Goal: Task Accomplishment & Management: Use online tool/utility

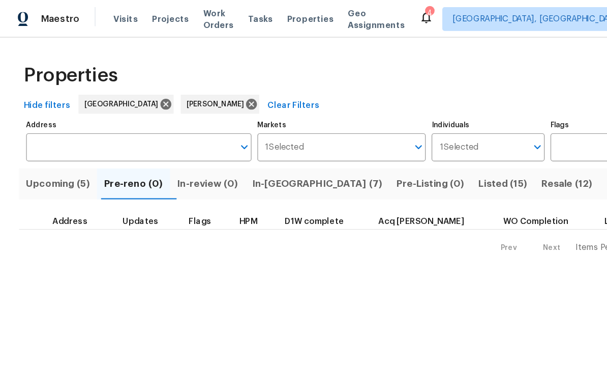
click at [72, 2] on div "Maestro Visits Projects Work Orders Tasks Properties Geo Assignments 4 Albuquer…" at bounding box center [303, 16] width 607 height 32
click at [56, 157] on span "Upcoming (5)" at bounding box center [49, 157] width 54 height 14
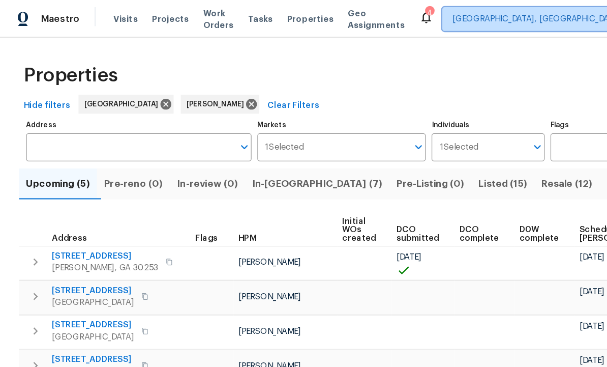
click at [538, 17] on icon at bounding box center [542, 16] width 8 height 8
click at [452, 22] on span "Albuquerque, NM" at bounding box center [467, 16] width 177 height 20
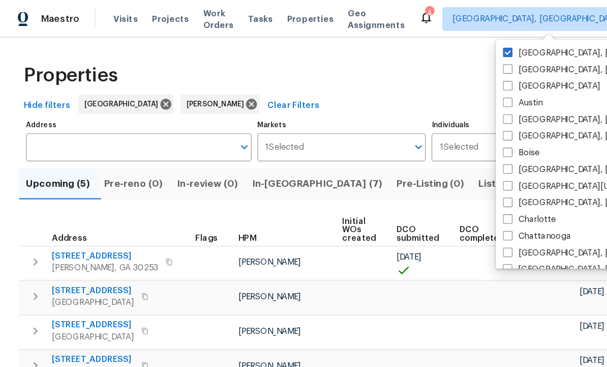
click at [435, 78] on label "[GEOGRAPHIC_DATA]" at bounding box center [471, 74] width 83 height 10
click at [435, 75] on input "[GEOGRAPHIC_DATA]" at bounding box center [433, 72] width 7 height 7
checkbox input "true"
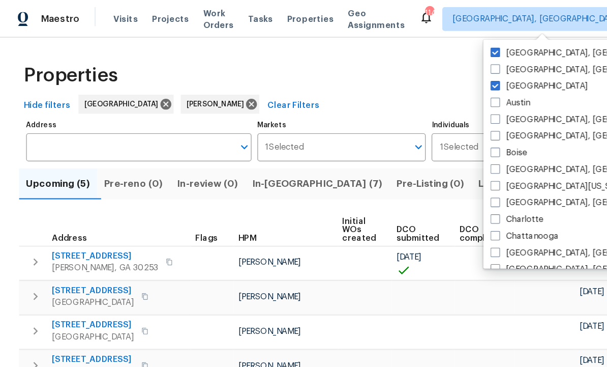
click at [420, 45] on span at bounding box center [424, 45] width 8 height 8
click at [420, 45] on input "Albuquerque, NM" at bounding box center [423, 43] width 7 height 7
checkbox input "false"
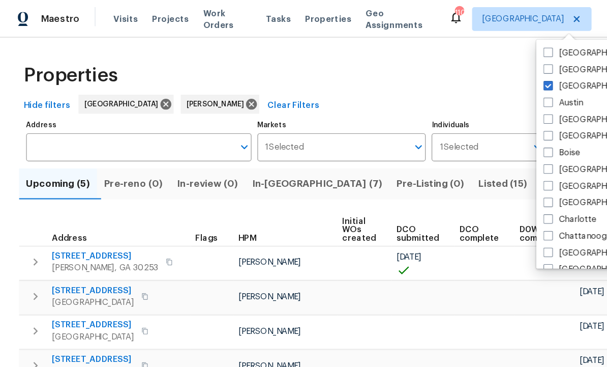
click at [416, 77] on div "Properties" at bounding box center [303, 64] width 575 height 33
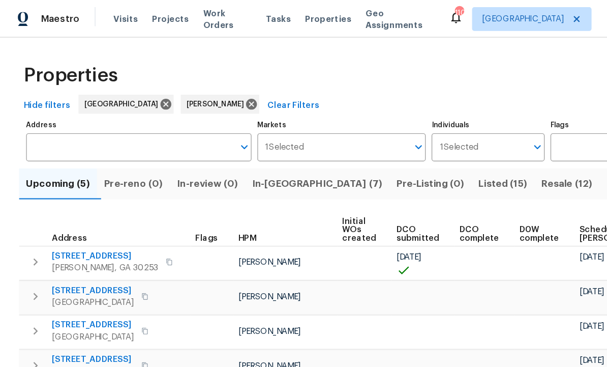
click at [394, 18] on icon at bounding box center [390, 15] width 8 height 10
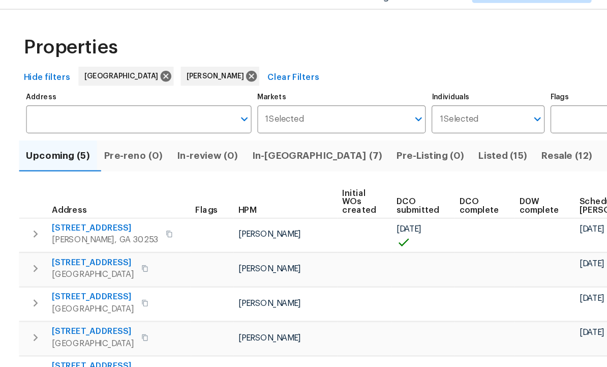
click at [78, 214] on span "201 Autumn Lake Way" at bounding box center [90, 219] width 91 height 10
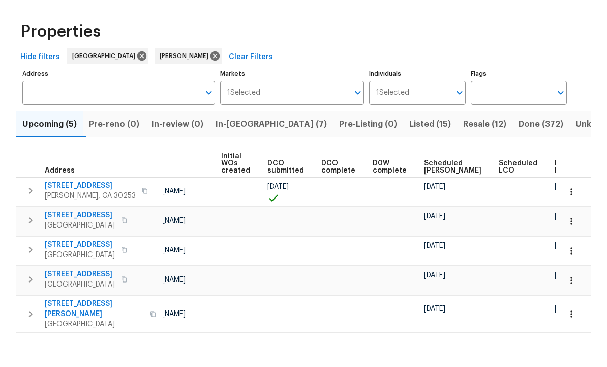
click at [575, 220] on icon "button" at bounding box center [572, 225] width 10 height 10
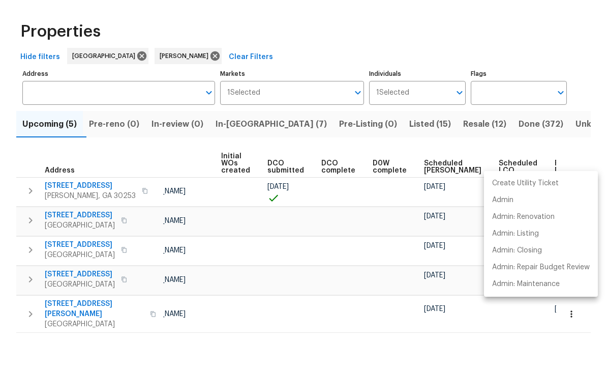
scroll to position [33, 0]
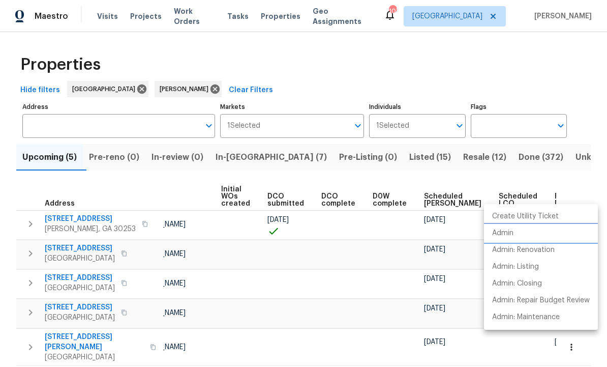
click at [515, 235] on li "Admin" at bounding box center [541, 233] width 114 height 17
click at [246, 128] on div at bounding box center [303, 183] width 607 height 367
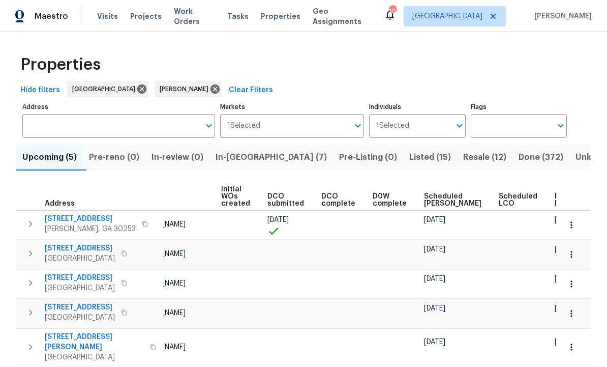
click at [245, 150] on span "In-reno (7)" at bounding box center [271, 157] width 111 height 14
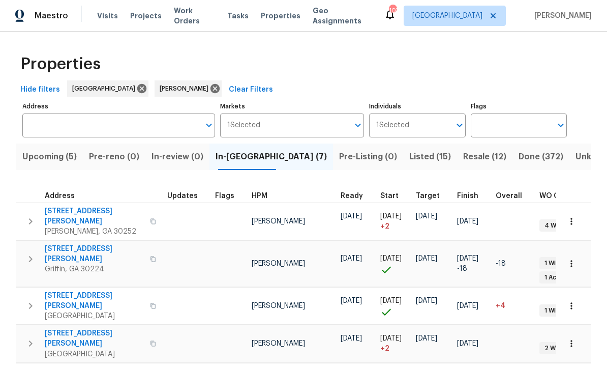
scroll to position [1, 0]
click at [72, 291] on span "45 Kendall Ln" at bounding box center [94, 301] width 99 height 20
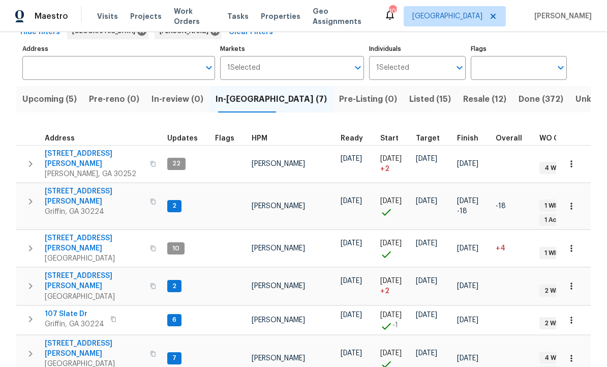
scroll to position [57, 0]
click at [79, 187] on span "111 Cynthia Cir" at bounding box center [94, 197] width 99 height 20
click at [63, 309] on span "107 Slate Dr" at bounding box center [75, 314] width 60 height 10
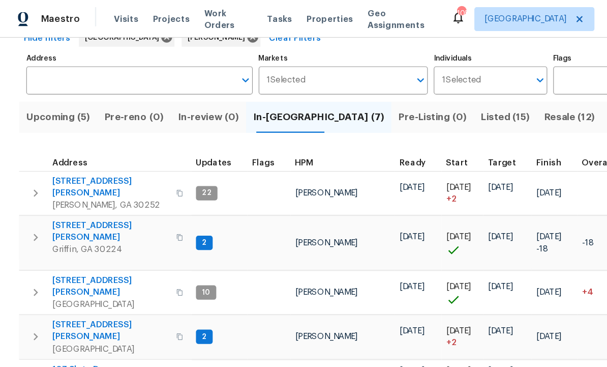
scroll to position [0, 1]
click at [59, 103] on span "Upcoming (5)" at bounding box center [49, 100] width 54 height 14
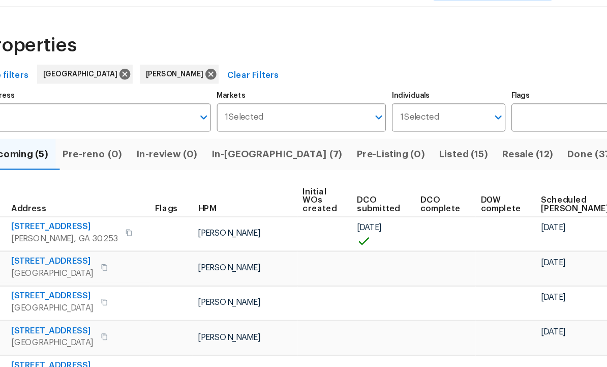
scroll to position [33, 0]
click at [410, 150] on span "Listed (15)" at bounding box center [431, 157] width 42 height 14
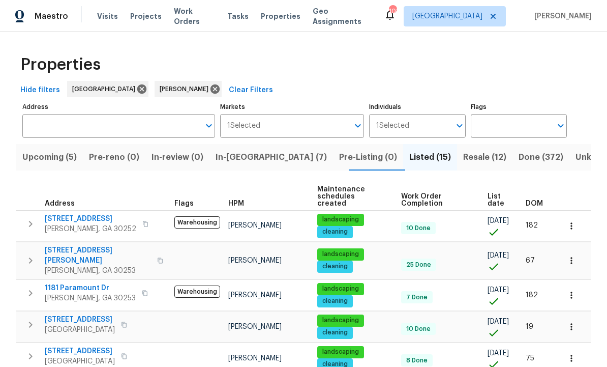
click at [463, 154] on span "Resale (12)" at bounding box center [484, 157] width 43 height 14
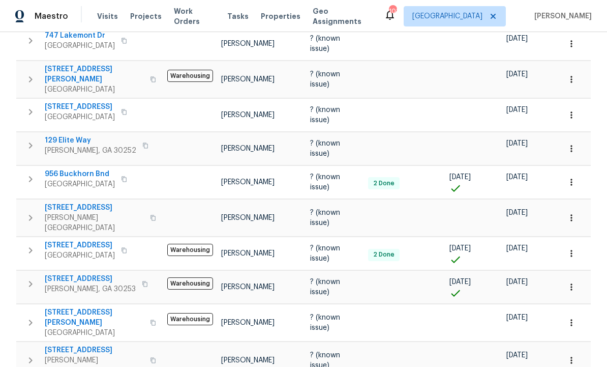
scroll to position [261, 0]
click at [76, 345] on span "131 Morningside Dr" at bounding box center [94, 350] width 99 height 10
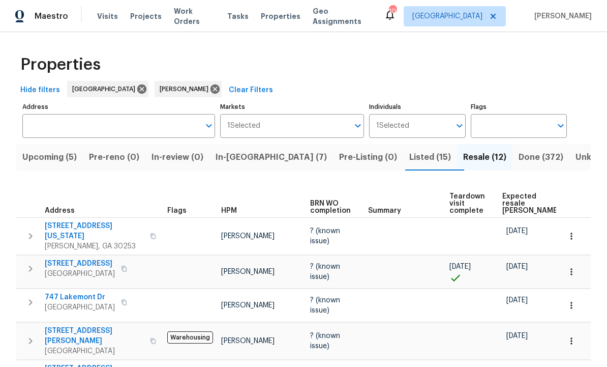
scroll to position [0, 0]
click at [253, 149] on button "In-reno (7)" at bounding box center [272, 157] width 124 height 26
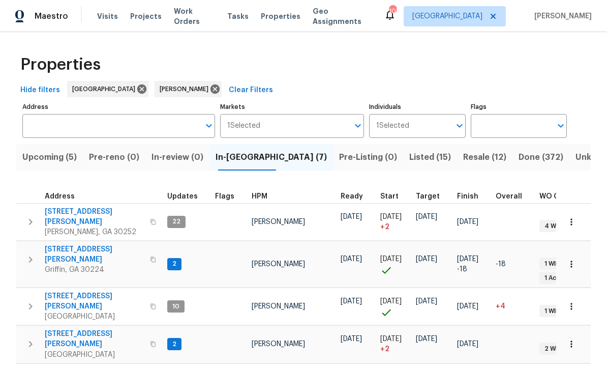
scroll to position [8, 0]
click at [71, 329] on span "280 Hoglen Dr" at bounding box center [94, 339] width 99 height 20
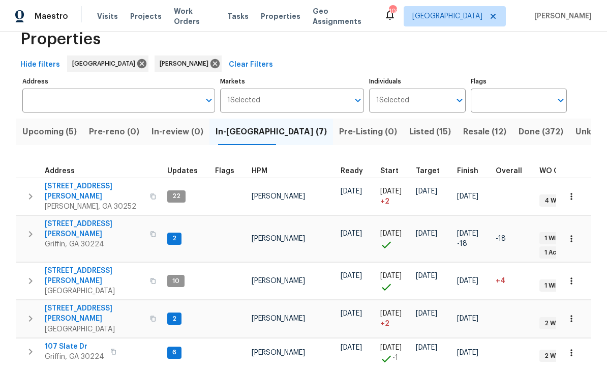
scroll to position [39, 0]
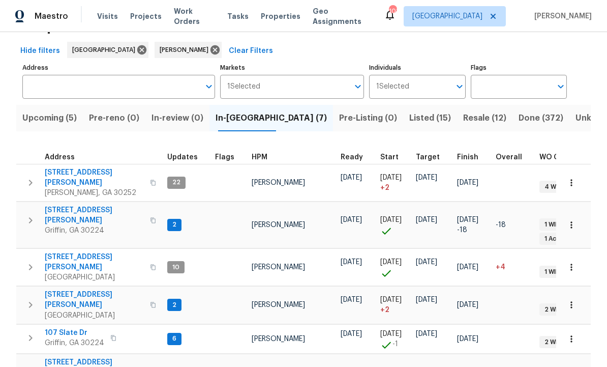
click at [89, 357] on span "230 Oak Meadows Pl" at bounding box center [94, 367] width 99 height 20
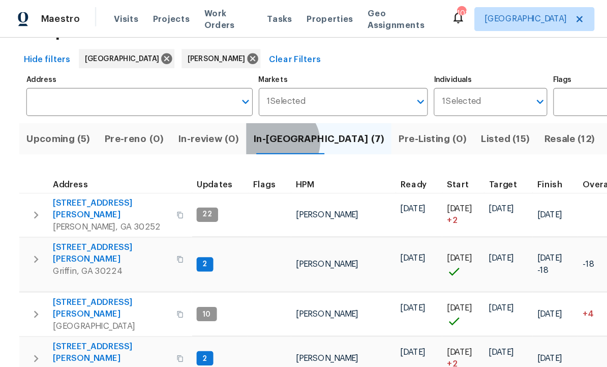
click at [247, 122] on span "In-reno (7)" at bounding box center [271, 118] width 111 height 14
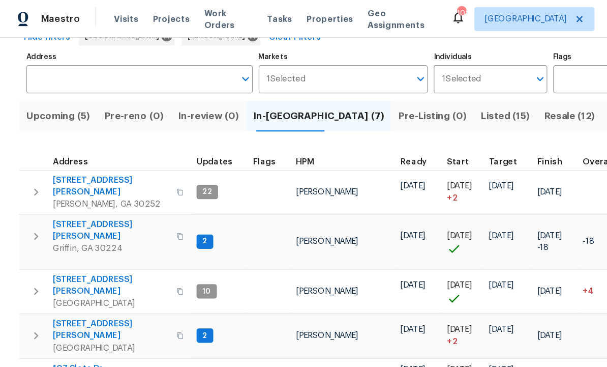
scroll to position [57, 0]
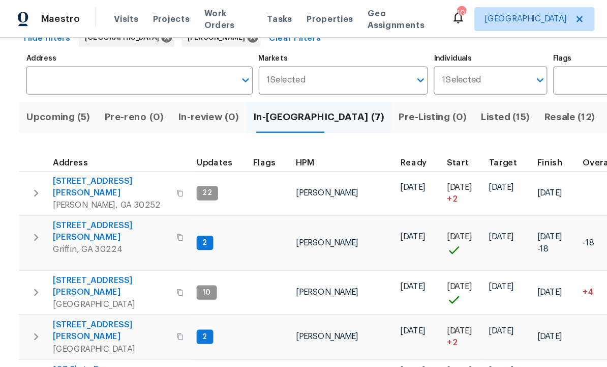
click at [30, 348] on icon "button" at bounding box center [30, 354] width 12 height 12
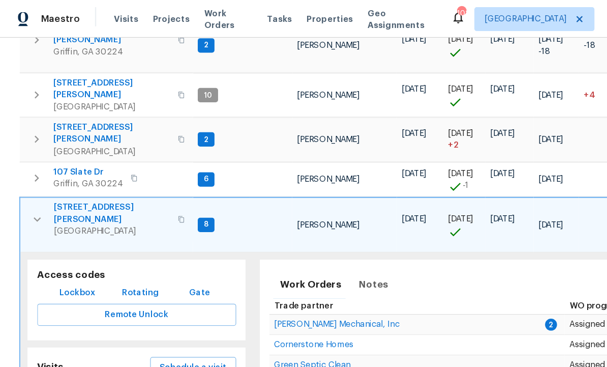
scroll to position [226, 0]
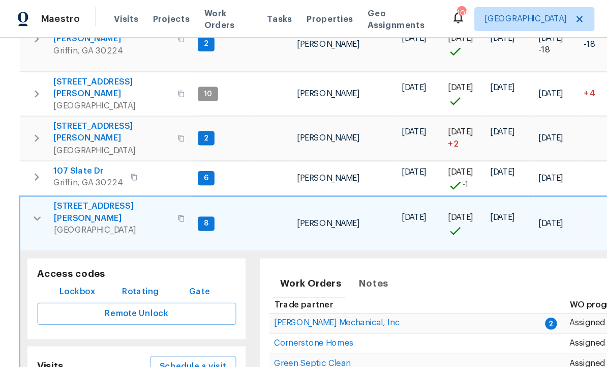
click at [163, 306] on span "Schedule a visit" at bounding box center [164, 312] width 57 height 13
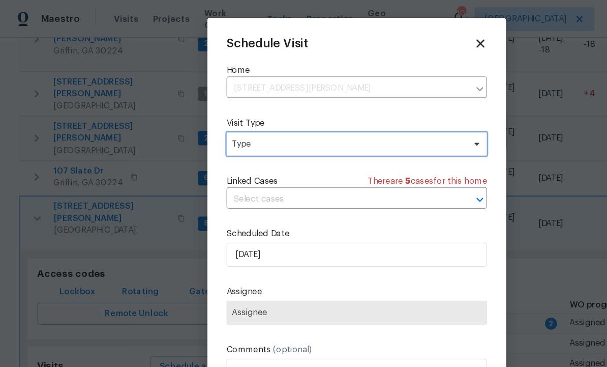
click at [313, 119] on span "Type" at bounding box center [296, 123] width 198 height 10
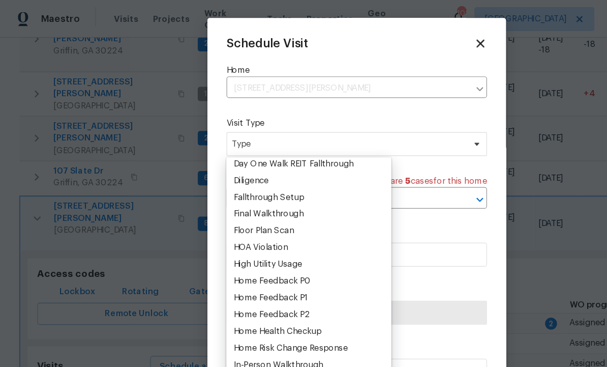
scroll to position [0, 0]
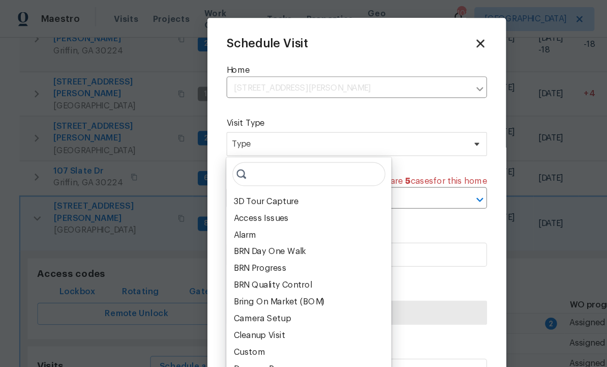
click at [245, 196] on div "Alarm" at bounding box center [263, 200] width 134 height 14
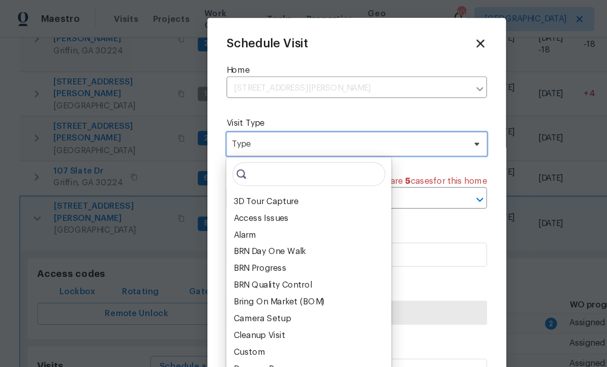
click at [251, 123] on span "Type" at bounding box center [296, 123] width 198 height 10
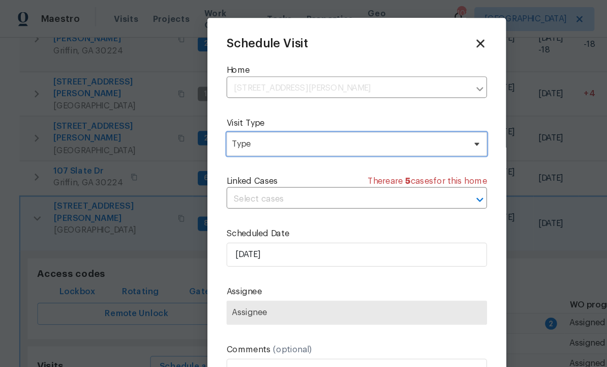
click at [257, 126] on span "Type" at bounding box center [296, 123] width 198 height 10
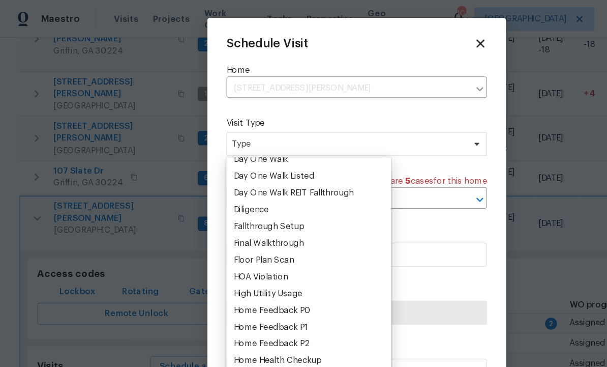
scroll to position [190, 0]
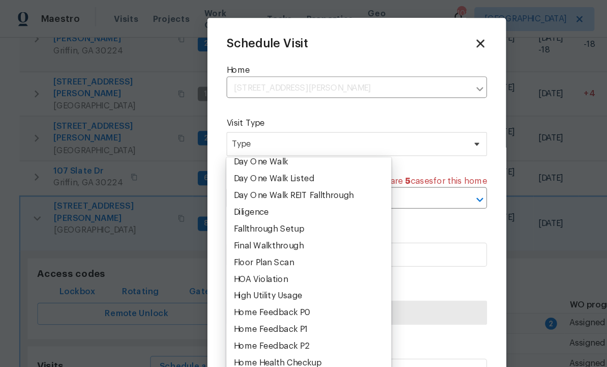
click at [240, 221] on div "Floor Plan Scan" at bounding box center [224, 223] width 51 height 10
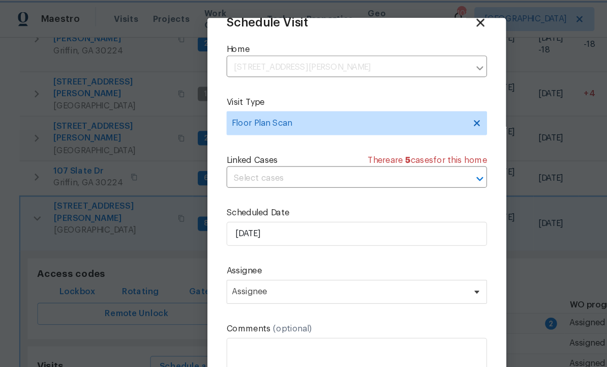
scroll to position [20, 0]
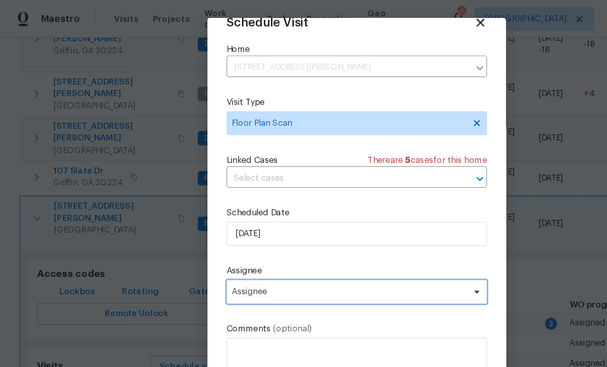
click at [317, 249] on span "Assignee" at bounding box center [296, 248] width 199 height 8
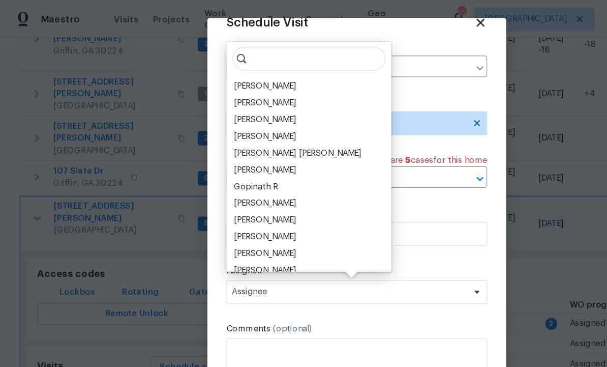
click at [246, 72] on div "[PERSON_NAME]" at bounding box center [225, 73] width 53 height 10
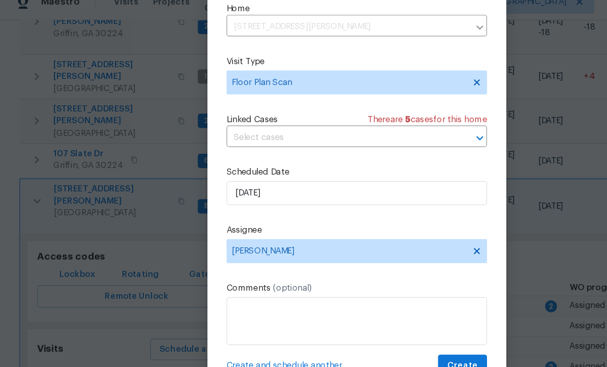
scroll to position [34, 0]
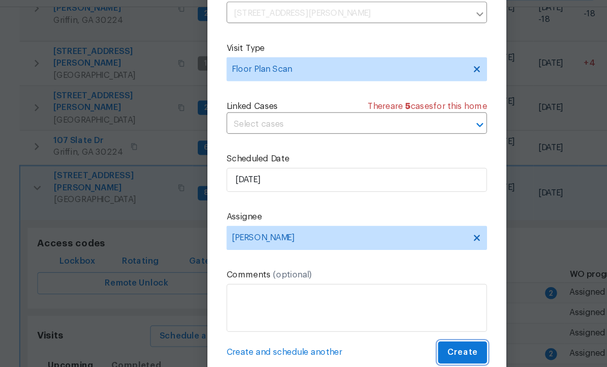
click at [392, 319] on span "Create" at bounding box center [393, 325] width 25 height 13
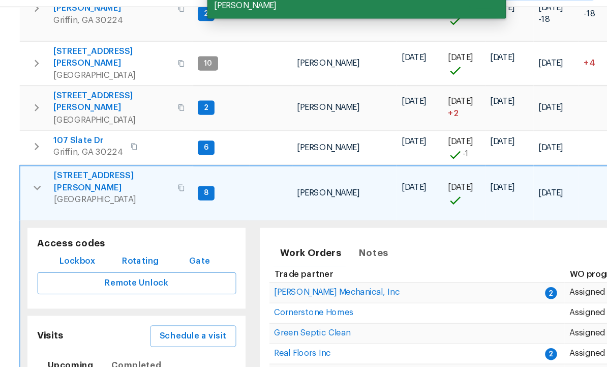
scroll to position [0, 0]
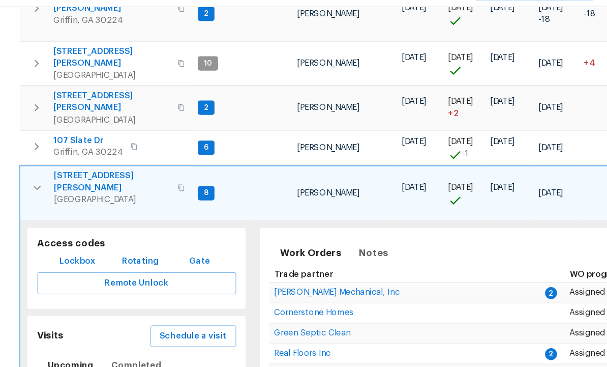
click at [32, 180] on icon "button" at bounding box center [31, 186] width 12 height 12
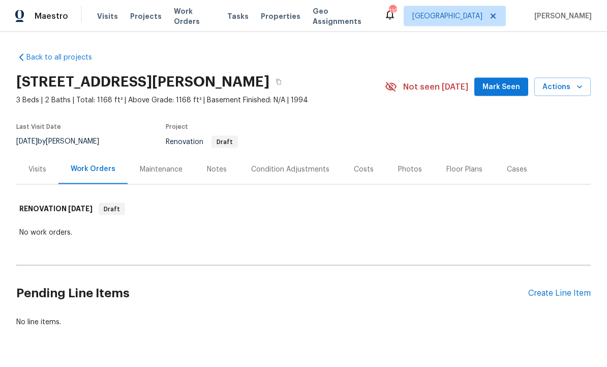
scroll to position [29, 0]
click at [217, 164] on div "Notes" at bounding box center [217, 169] width 20 height 10
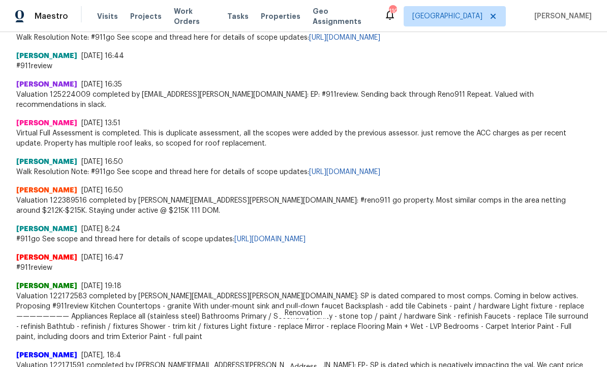
scroll to position [707, 0]
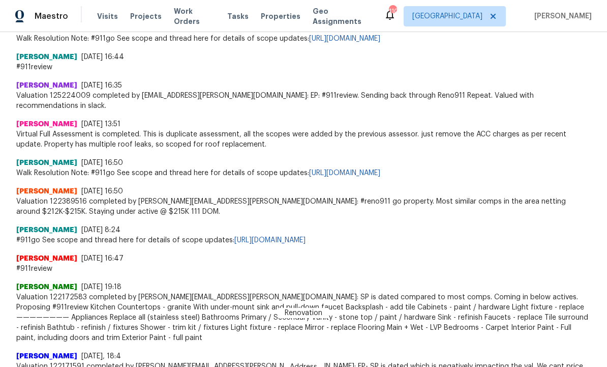
click at [306, 239] on link "https://admin.opendoor.com/admin/properties/20361723/2EAS7ZKCCREN6/59614586/rep…" at bounding box center [270, 240] width 71 height 7
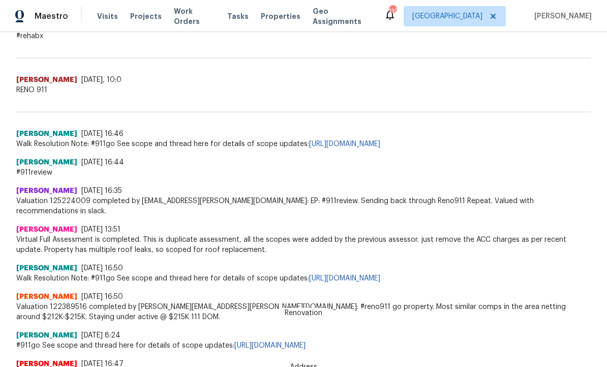
scroll to position [603, 0]
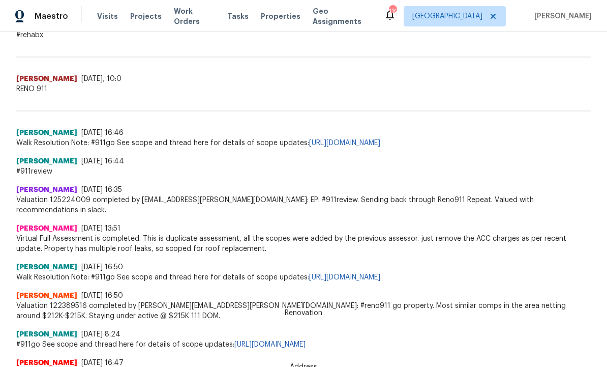
click at [309, 276] on link "https://admin.opendoor.com/admin/properties/20361723/2EAS7ZKCCREN6/59614586/rep…" at bounding box center [344, 277] width 71 height 7
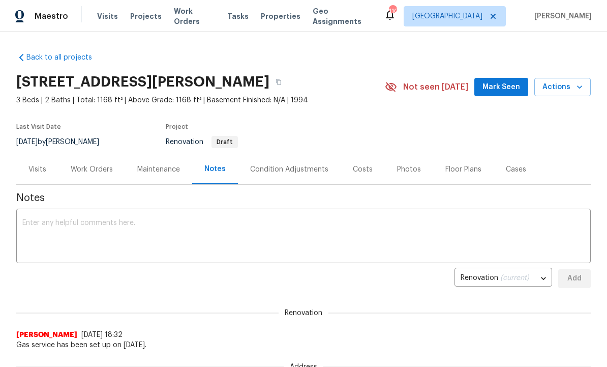
scroll to position [0, 0]
click at [285, 167] on div "Condition Adjustments" at bounding box center [289, 169] width 78 height 10
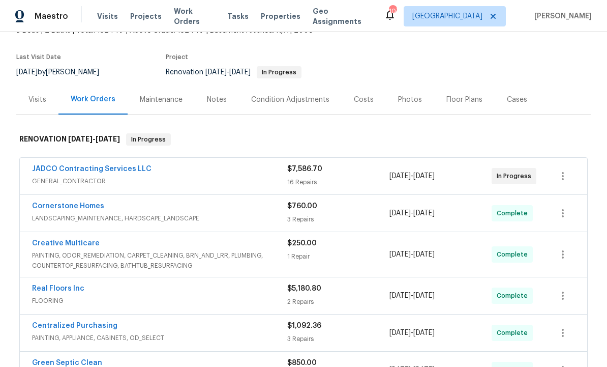
scroll to position [59, 0]
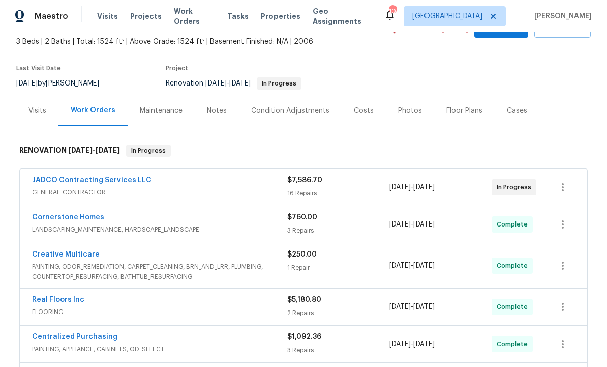
click at [136, 178] on link "JADCO Contracting Services LLC" at bounding box center [92, 180] width 120 height 7
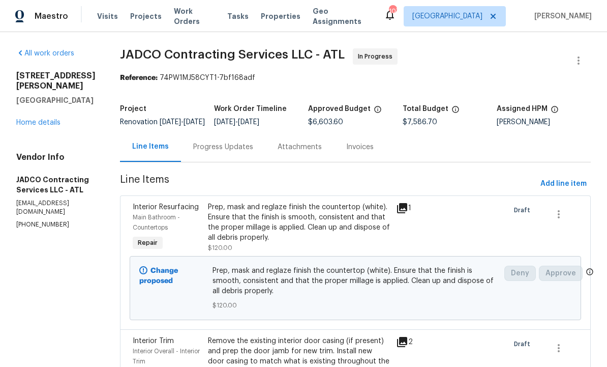
click at [246, 152] on div "Progress Updates" at bounding box center [223, 147] width 60 height 10
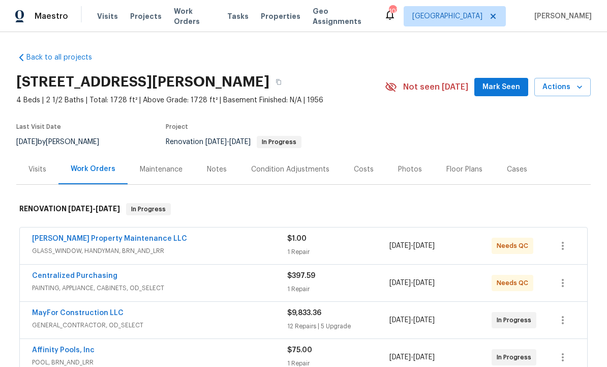
click at [85, 315] on link "MayFor Construction LLC" at bounding box center [78, 312] width 92 height 7
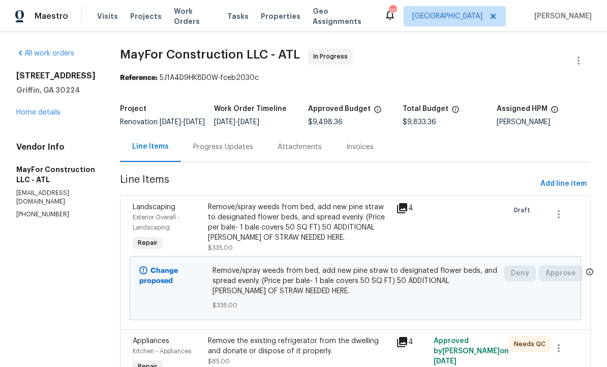
click at [242, 152] on div "Progress Updates" at bounding box center [223, 147] width 60 height 10
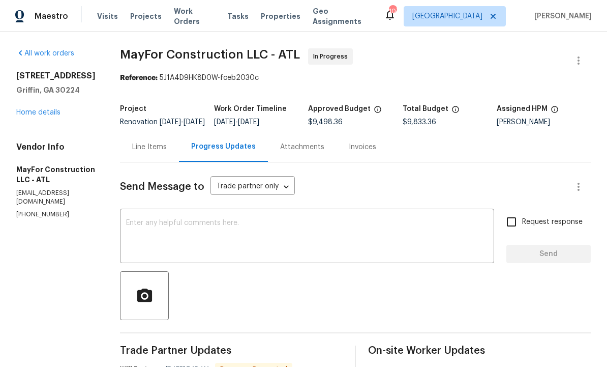
click at [162, 152] on div "Line Items" at bounding box center [149, 147] width 35 height 10
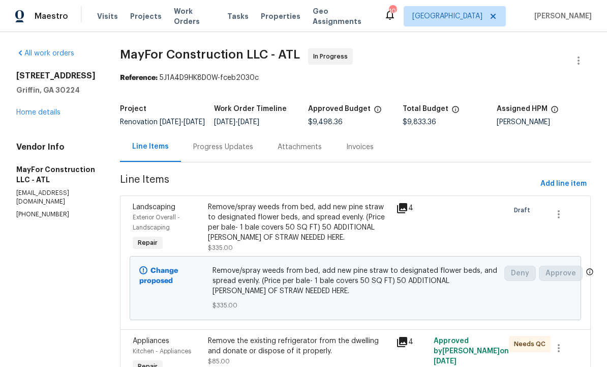
click at [237, 152] on div "Progress Updates" at bounding box center [223, 147] width 60 height 10
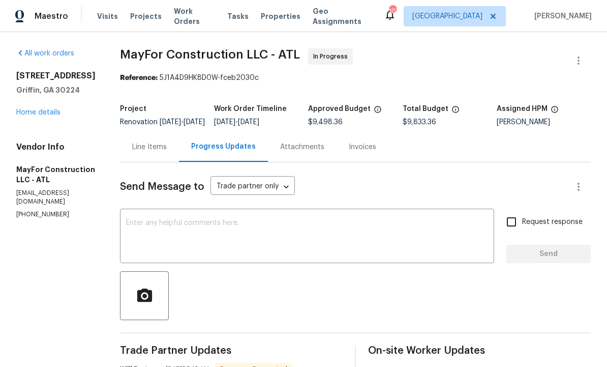
click at [159, 152] on div "Line Items" at bounding box center [149, 147] width 35 height 10
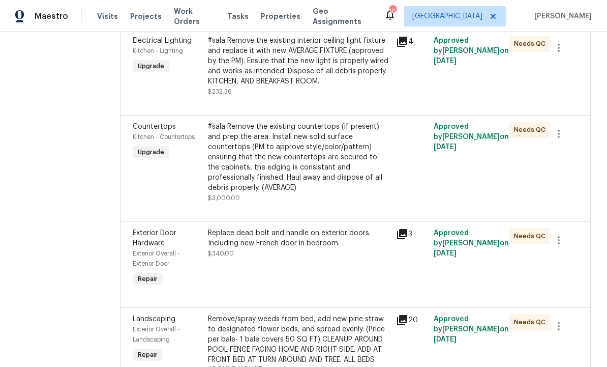
scroll to position [1212, 0]
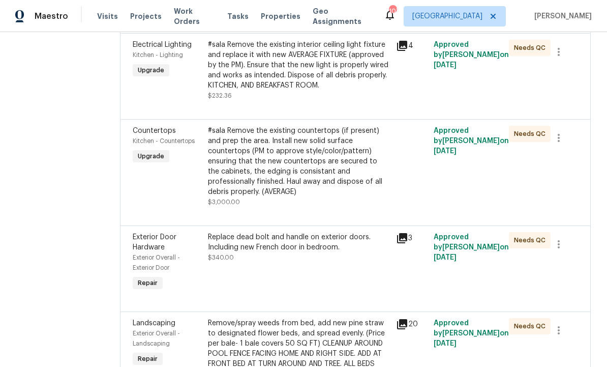
click at [318, 197] on div "#sala Remove the existing countertops (if present) and prep the area. Install n…" at bounding box center [299, 161] width 182 height 71
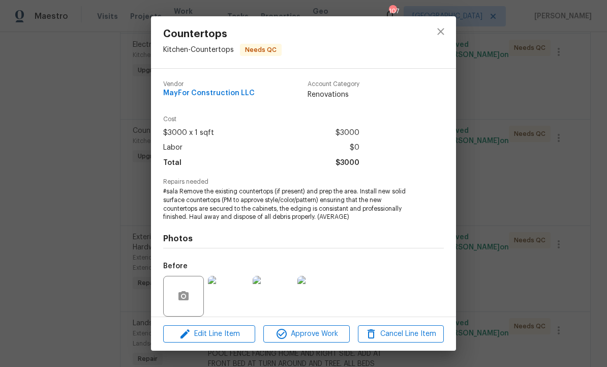
click at [134, 352] on div "Countertops Kitchen - Countertops Needs QC Vendor MayFor Construction LLC Accou…" at bounding box center [303, 183] width 607 height 367
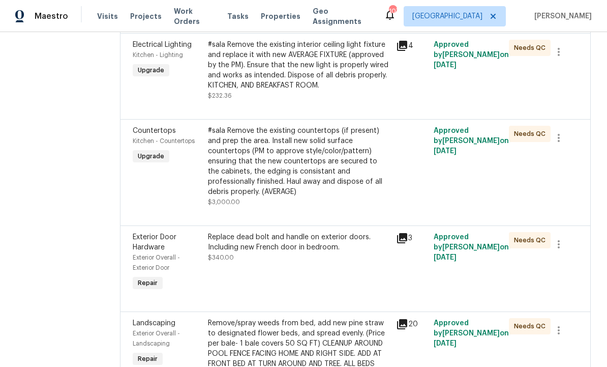
click at [289, 197] on div "#sala Remove the existing countertops (if present) and prep the area. Install n…" at bounding box center [299, 161] width 182 height 71
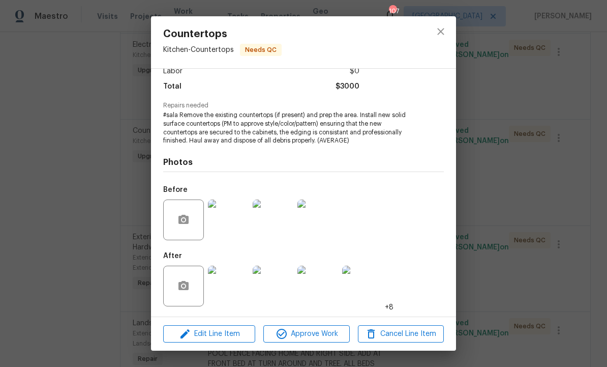
scroll to position [78, 0]
click at [224, 333] on span "Edit Line Item" at bounding box center [209, 334] width 86 height 13
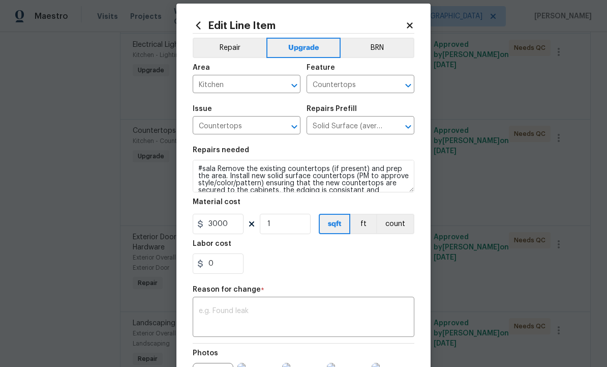
scroll to position [12, 0]
click at [263, 313] on textarea at bounding box center [304, 317] width 210 height 21
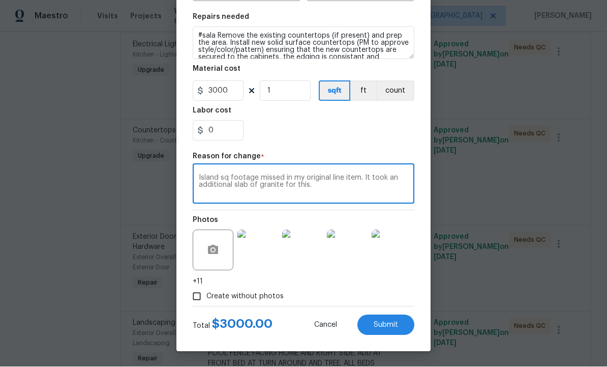
scroll to position [147, 0]
type textarea "Island sq footage missed in my original line item. It took an additional slab o…"
click at [229, 89] on input "3000" at bounding box center [218, 91] width 51 height 20
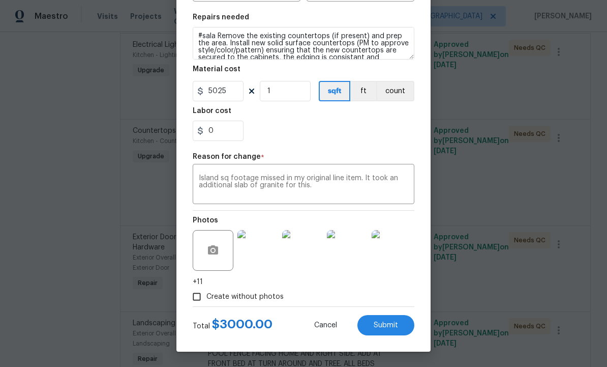
click at [385, 325] on span "Submit" at bounding box center [386, 326] width 24 height 8
type input "3000"
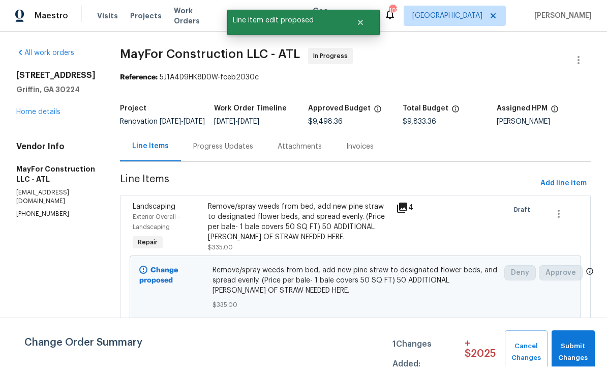
scroll to position [1, 0]
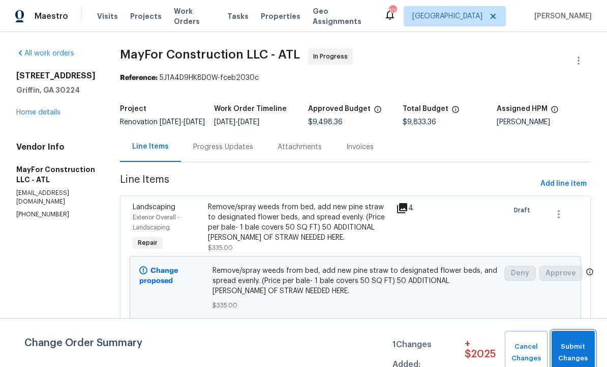
click at [573, 348] on span "Submit Changes" at bounding box center [573, 352] width 33 height 23
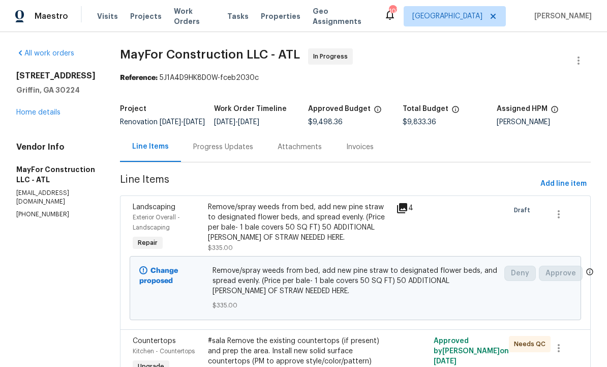
scroll to position [0, 0]
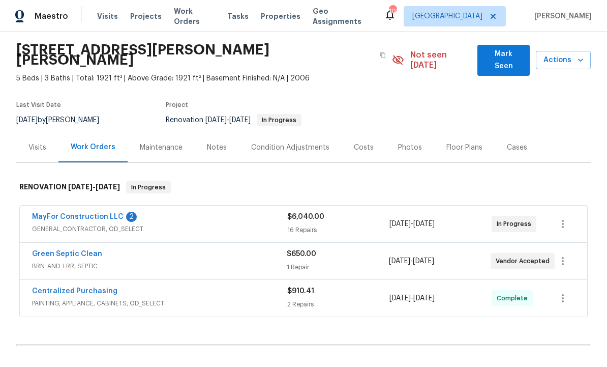
scroll to position [31, 0]
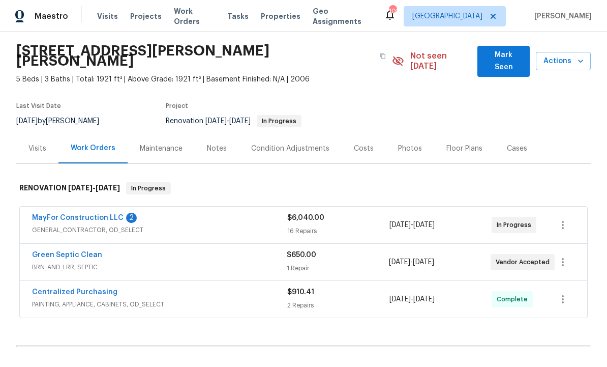
click at [73, 251] on link "Green Septic Clean" at bounding box center [67, 254] width 70 height 7
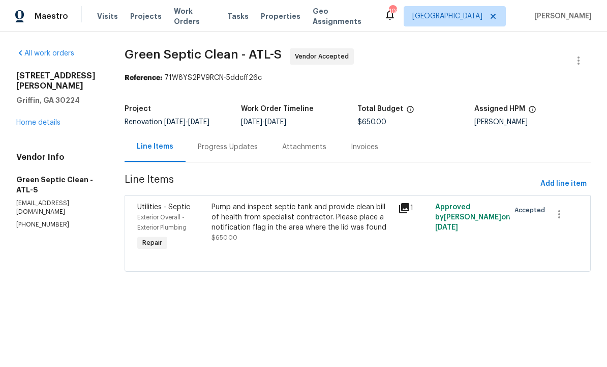
click at [236, 148] on div "Progress Updates" at bounding box center [228, 147] width 60 height 10
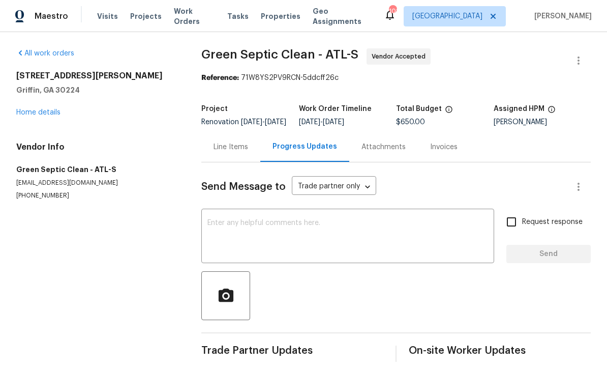
scroll to position [19, 0]
click at [287, 220] on textarea at bounding box center [348, 237] width 281 height 36
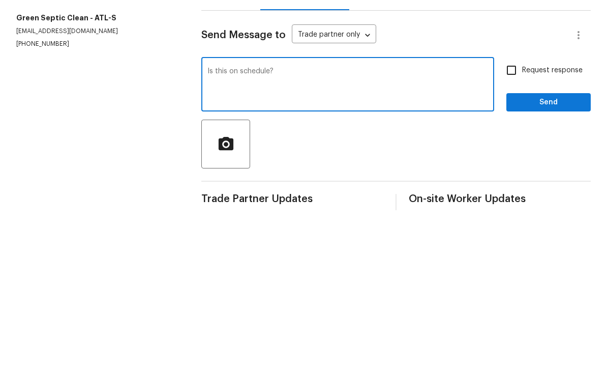
type textarea "Is this on schedule?"
click at [518, 211] on input "Request response" at bounding box center [511, 221] width 21 height 21
checkbox input "true"
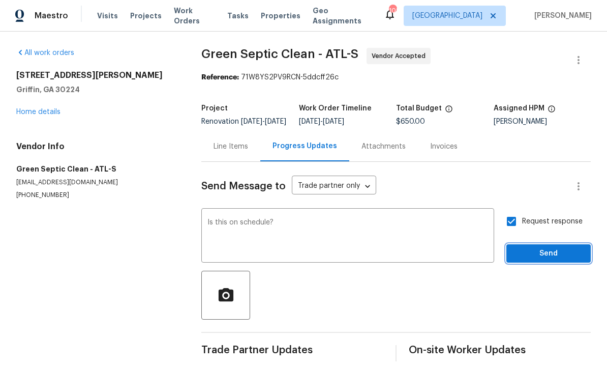
click at [548, 248] on span "Send" at bounding box center [549, 254] width 68 height 13
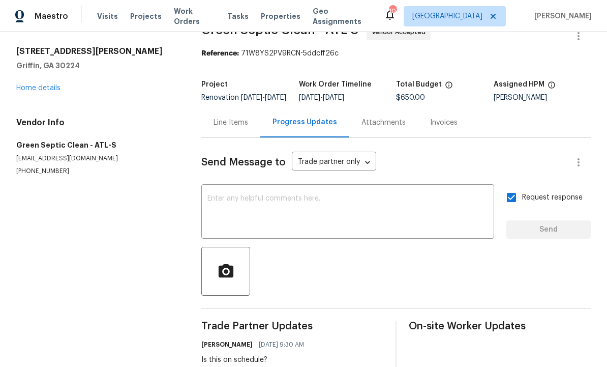
scroll to position [0, 0]
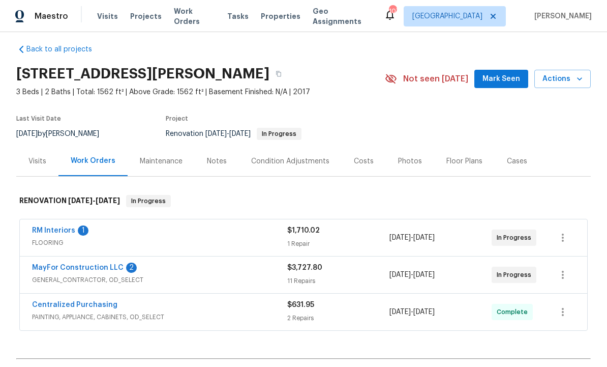
scroll to position [11, 0]
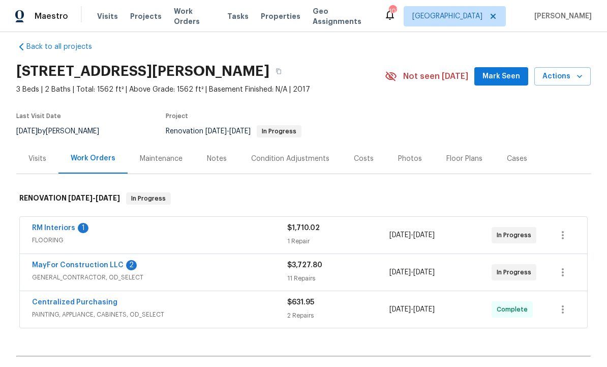
click at [56, 224] on link "RM Interiors" at bounding box center [53, 227] width 43 height 7
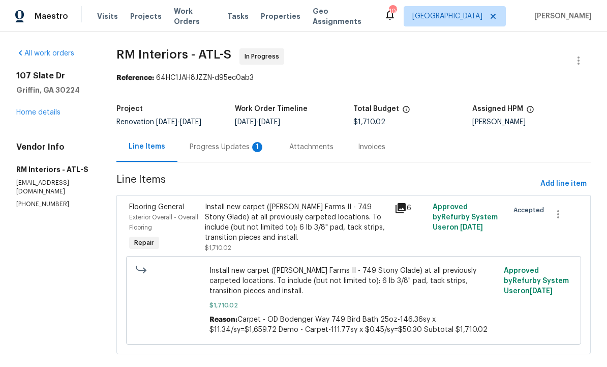
click at [224, 145] on div "Progress Updates 1" at bounding box center [227, 147] width 75 height 10
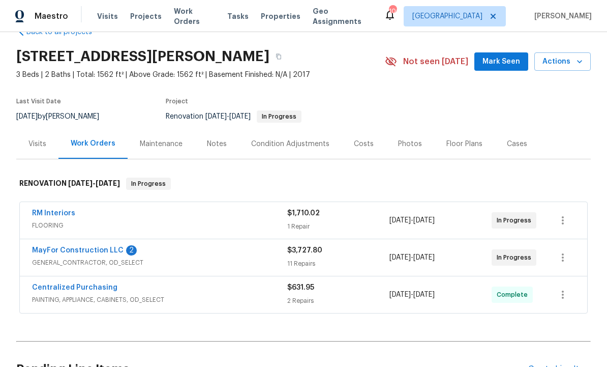
scroll to position [23, 0]
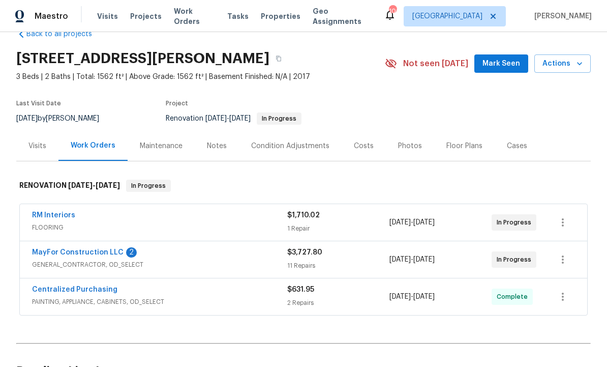
click at [503, 63] on span "Mark Seen" at bounding box center [502, 63] width 38 height 13
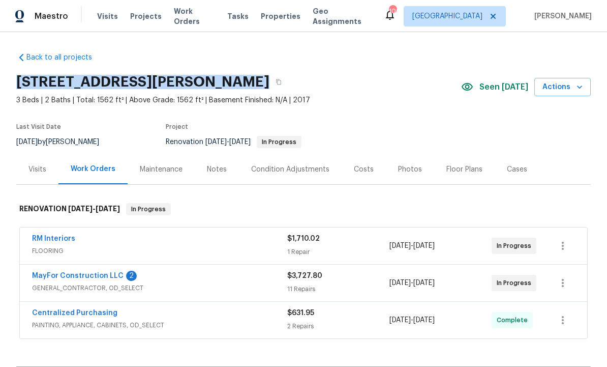
scroll to position [0, 0]
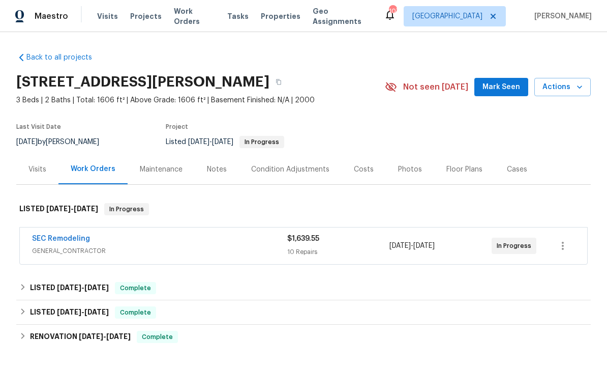
click at [75, 241] on link "SEC Remodeling" at bounding box center [61, 238] width 58 height 7
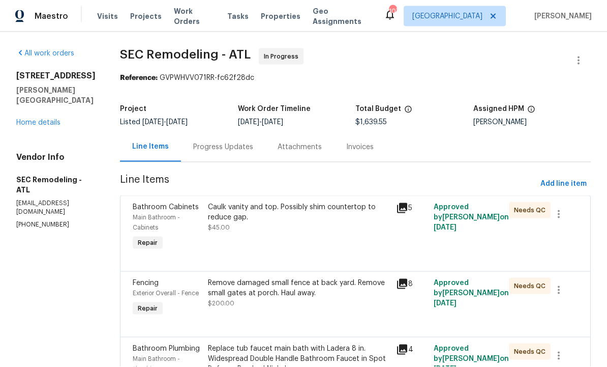
click at [295, 221] on div "Caulk vanity and top. Possibly shim countertop to reduce gap." at bounding box center [299, 212] width 182 height 20
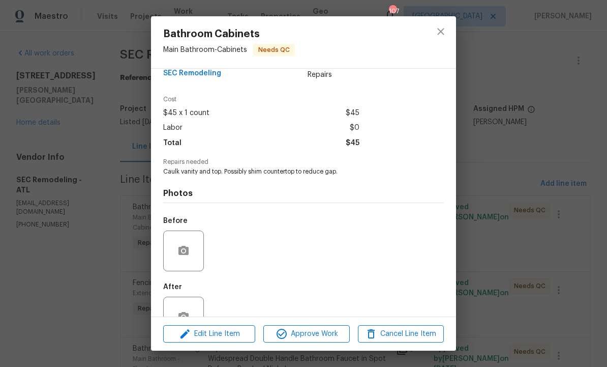
scroll to position [19, 0]
click at [230, 317] on img at bounding box center [228, 317] width 41 height 41
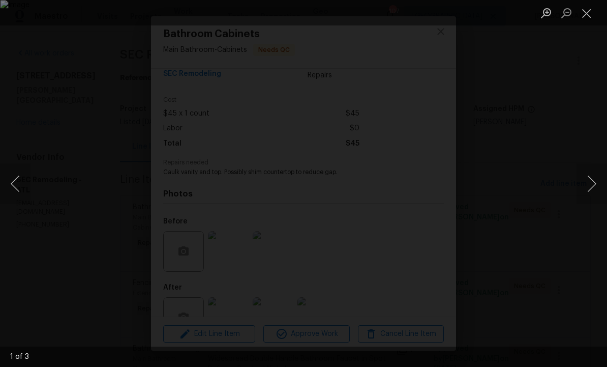
click at [595, 197] on button "Next image" at bounding box center [592, 183] width 31 height 41
click at [594, 202] on button "Next image" at bounding box center [592, 183] width 31 height 41
click at [595, 200] on button "Next image" at bounding box center [592, 183] width 31 height 41
click at [590, 199] on button "Next image" at bounding box center [592, 183] width 31 height 41
click at [584, 13] on button "Close lightbox" at bounding box center [587, 13] width 20 height 18
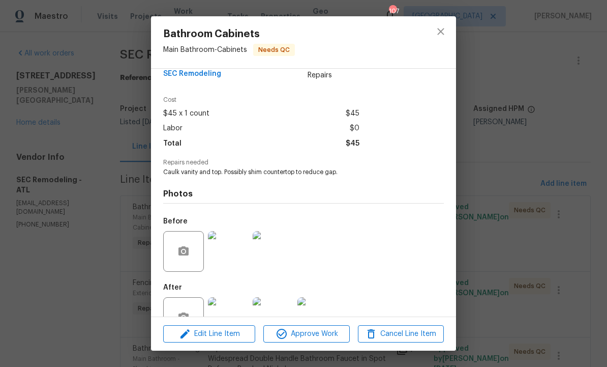
click at [236, 254] on img at bounding box center [228, 251] width 41 height 41
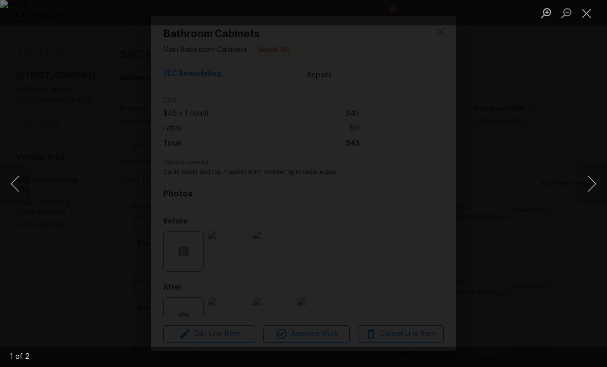
scroll to position [0, 0]
click at [593, 7] on button "Close lightbox" at bounding box center [587, 13] width 20 height 18
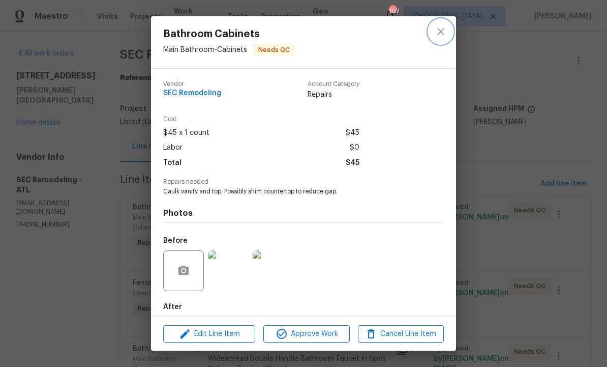
click at [450, 36] on button "close" at bounding box center [441, 31] width 24 height 24
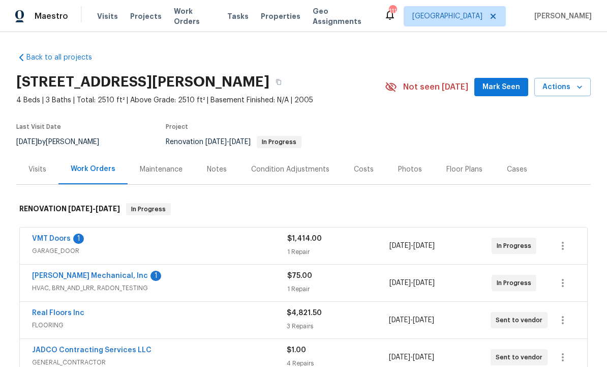
click at [495, 301] on div "[PERSON_NAME] Mechanical, Inc 1 HVAC, BRN_AND_LRR, RADON_TESTING $75.00 1 Repai…" at bounding box center [304, 283] width 568 height 37
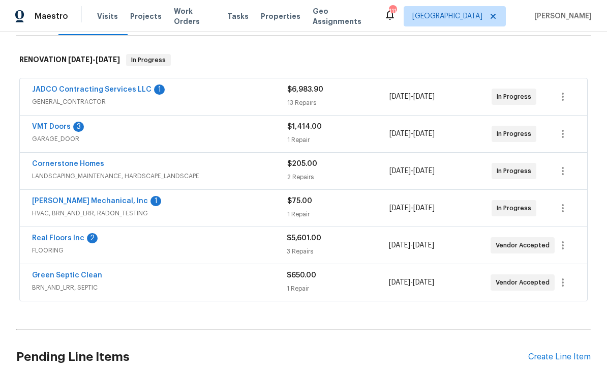
scroll to position [150, 0]
click at [113, 91] on link "JADCO Contracting Services LLC" at bounding box center [92, 88] width 120 height 7
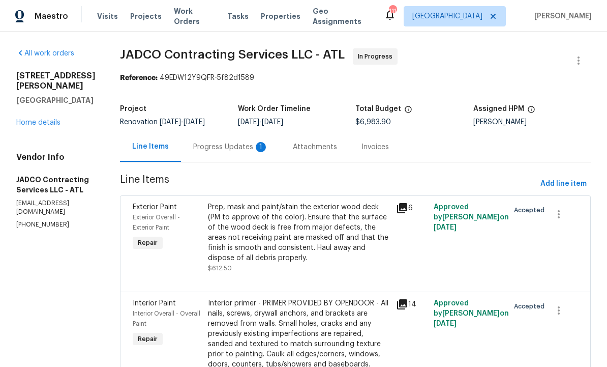
click at [258, 149] on div "Progress Updates 1" at bounding box center [230, 147] width 75 height 10
